Goal: Transaction & Acquisition: Purchase product/service

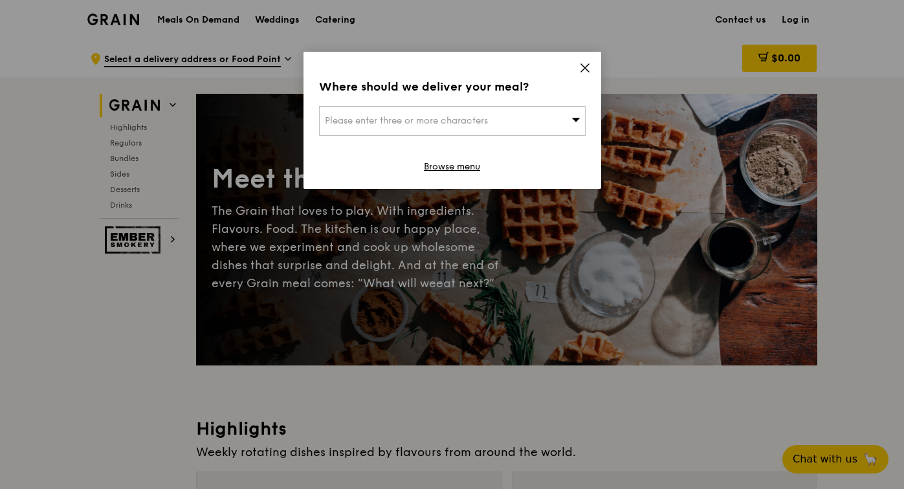
click at [544, 130] on div "Please enter three or more characters" at bounding box center [452, 121] width 267 height 30
click at [585, 67] on icon at bounding box center [585, 68] width 8 height 8
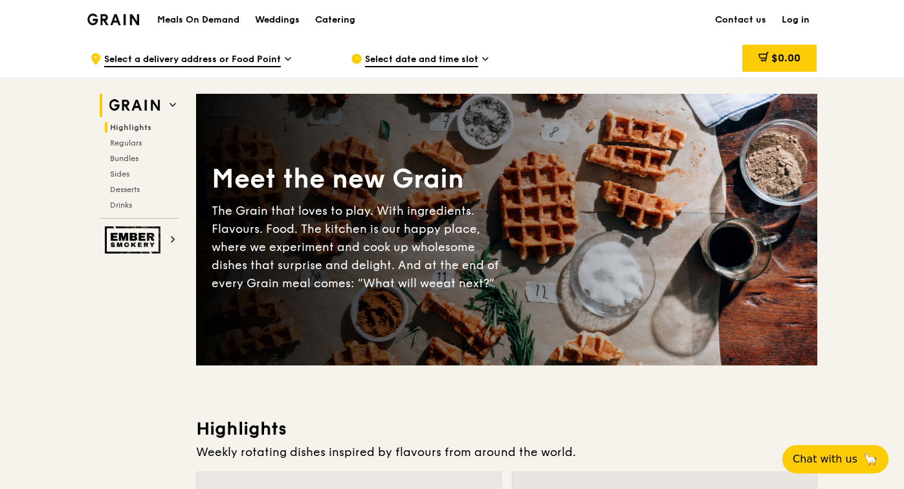
click at [134, 125] on span "Highlights" at bounding box center [130, 127] width 41 height 9
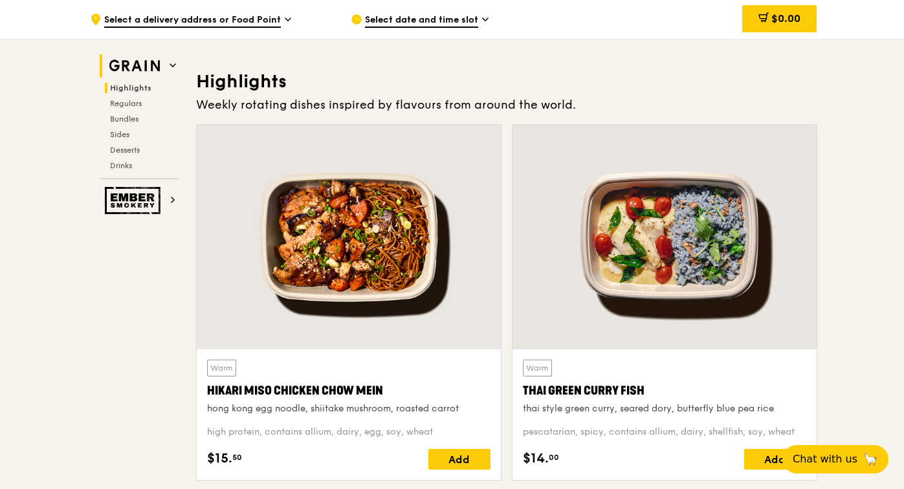
scroll to position [366, 0]
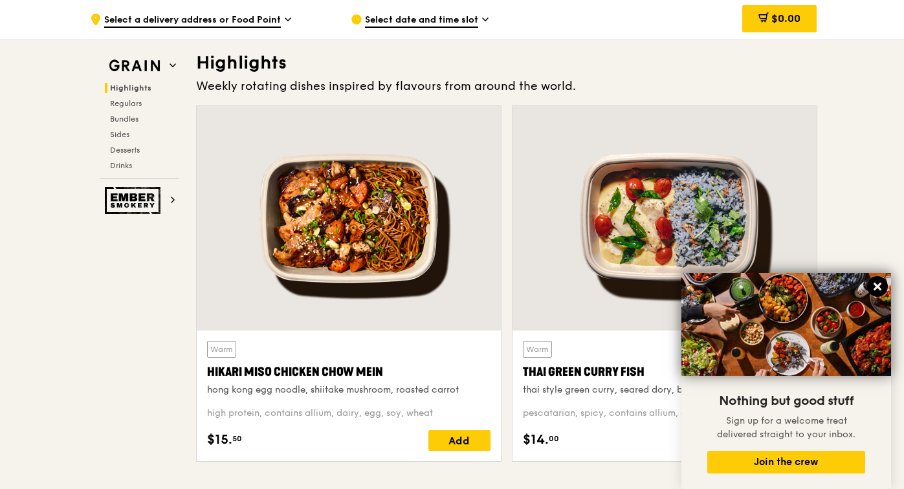
click at [880, 290] on icon at bounding box center [878, 287] width 8 height 8
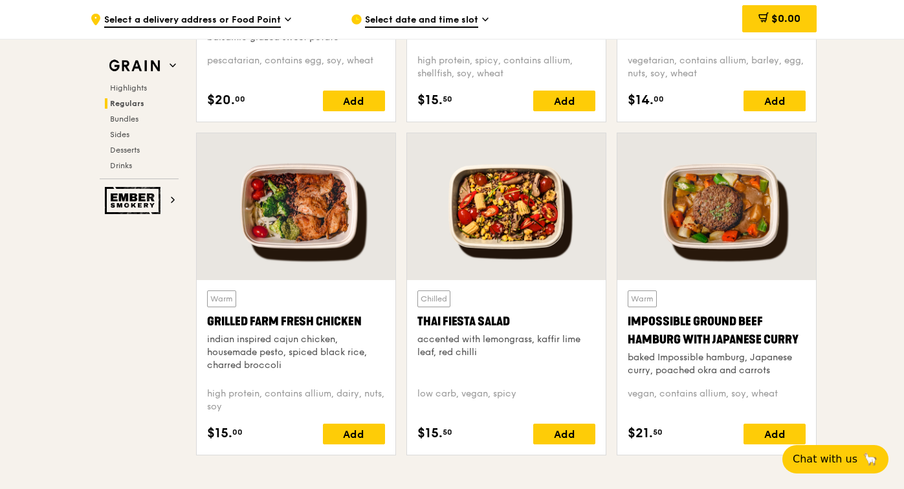
scroll to position [1384, 0]
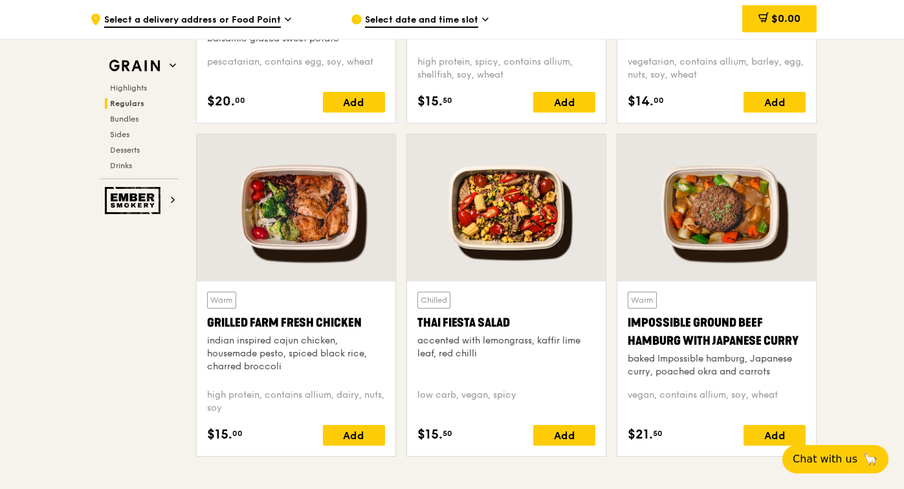
click at [252, 14] on span "Select a delivery address or Food Point" at bounding box center [192, 21] width 177 height 14
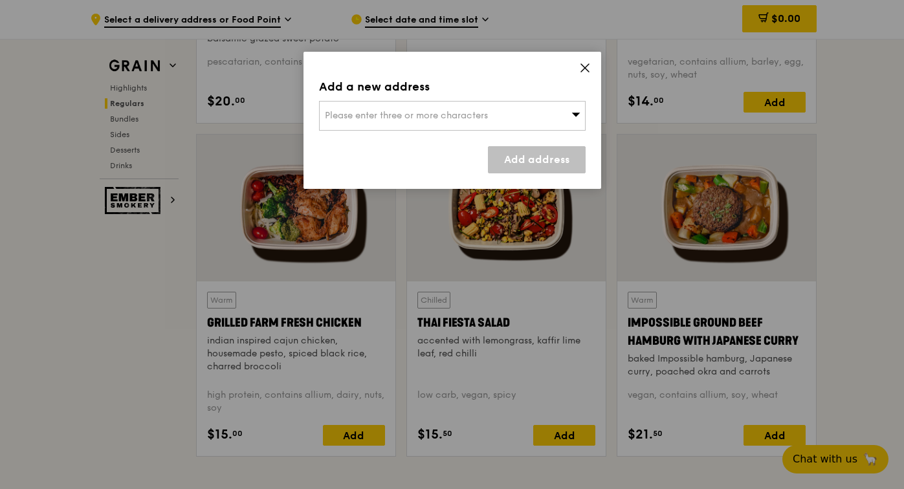
click at [427, 120] on span "Please enter three or more characters" at bounding box center [406, 115] width 163 height 11
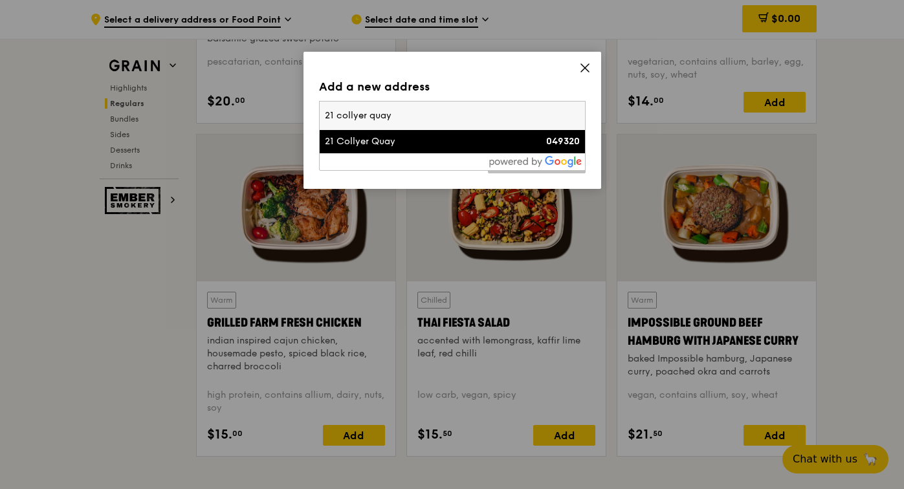
type input "21 collyer quay"
click at [449, 138] on div "21 Collyer Quay" at bounding box center [421, 141] width 192 height 13
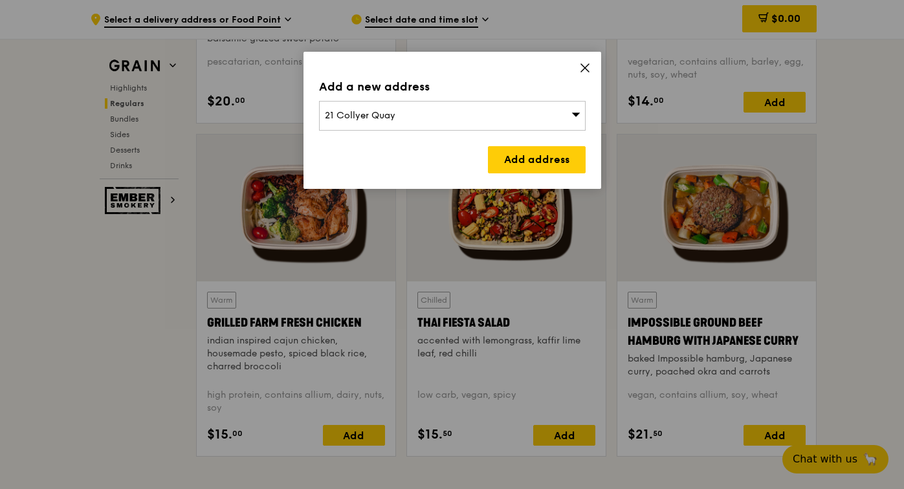
click at [520, 175] on div "Add a new address [STREET_ADDRESS] Add address" at bounding box center [453, 120] width 298 height 137
click at [518, 166] on link "Add address" at bounding box center [537, 159] width 98 height 27
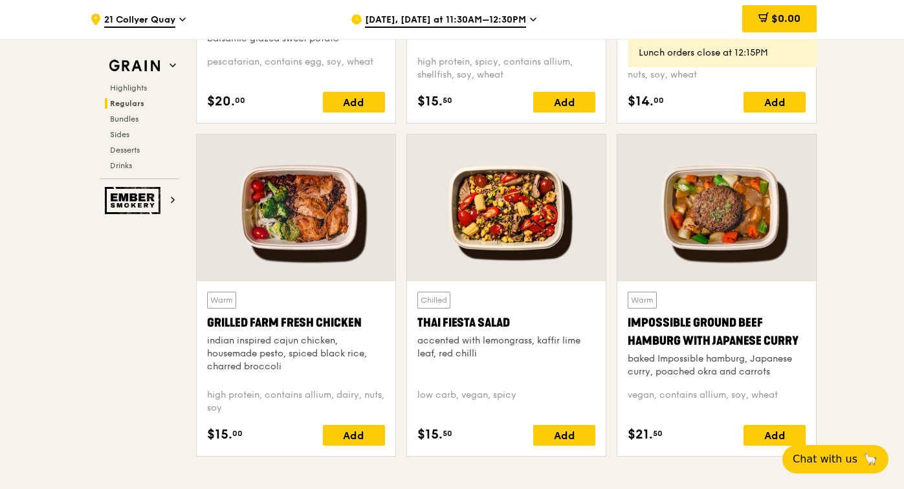
click at [511, 19] on span "[DATE], [DATE] at 11:30AM–12:30PM" at bounding box center [445, 21] width 161 height 14
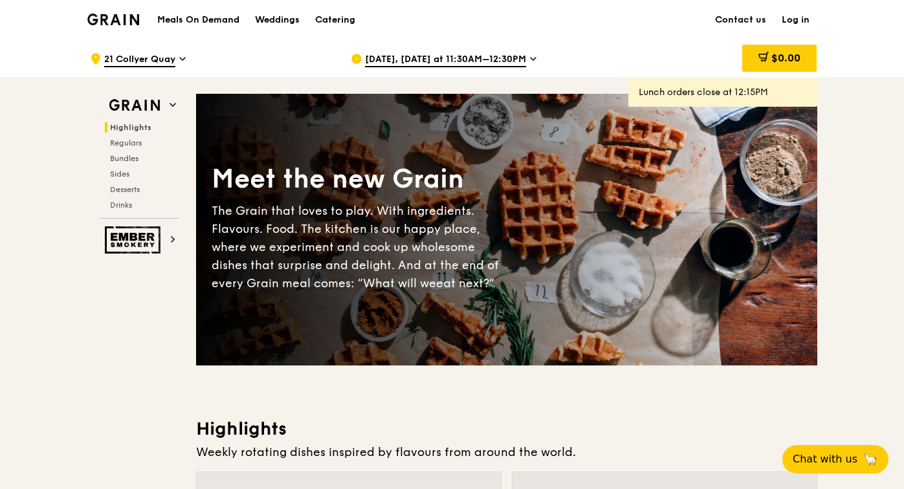
scroll to position [0, 0]
click at [230, 16] on h1 "Meals On Demand" at bounding box center [198, 20] width 82 height 13
click at [206, 21] on h1 "Meals On Demand" at bounding box center [198, 20] width 82 height 13
click at [729, 19] on link "Contact us" at bounding box center [740, 20] width 67 height 39
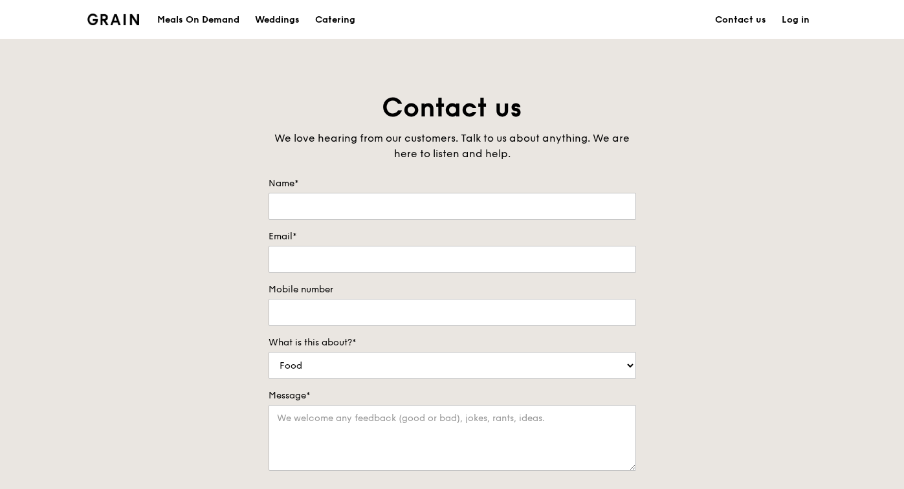
click at [223, 17] on div "Meals On Demand" at bounding box center [198, 20] width 82 height 39
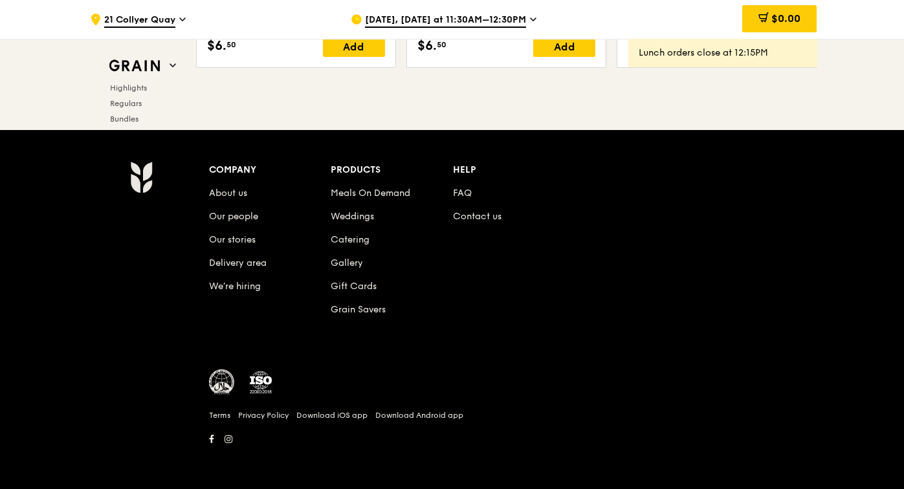
scroll to position [5412, 0]
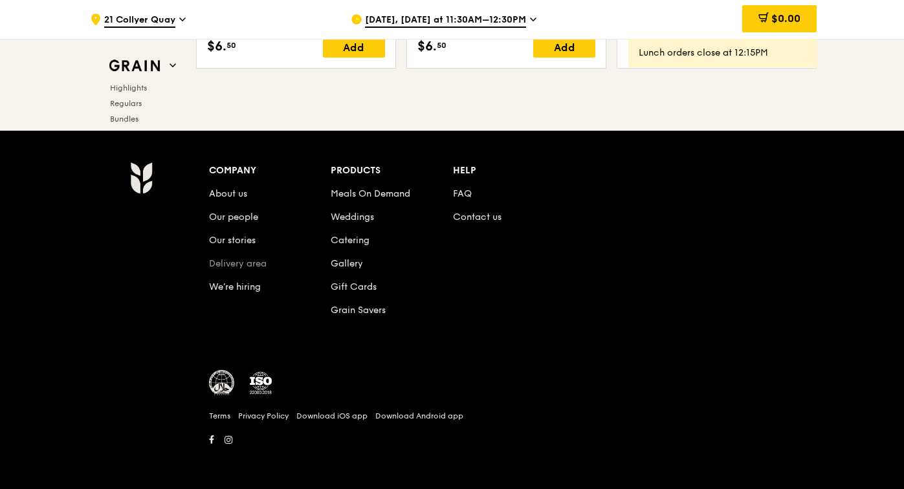
click at [230, 269] on link "Delivery area" at bounding box center [238, 263] width 58 height 11
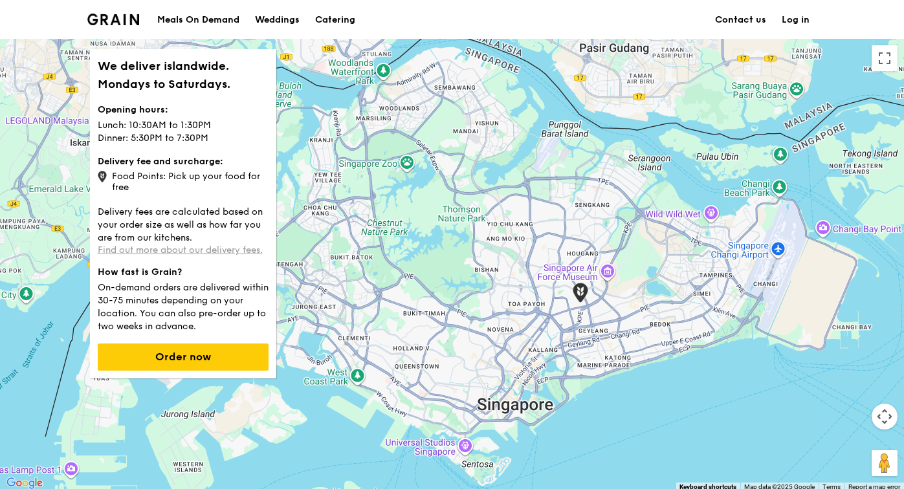
click at [221, 249] on link "Find out more about our delivery fees." at bounding box center [180, 250] width 165 height 11
